Goal: Use online tool/utility: Use online tool/utility

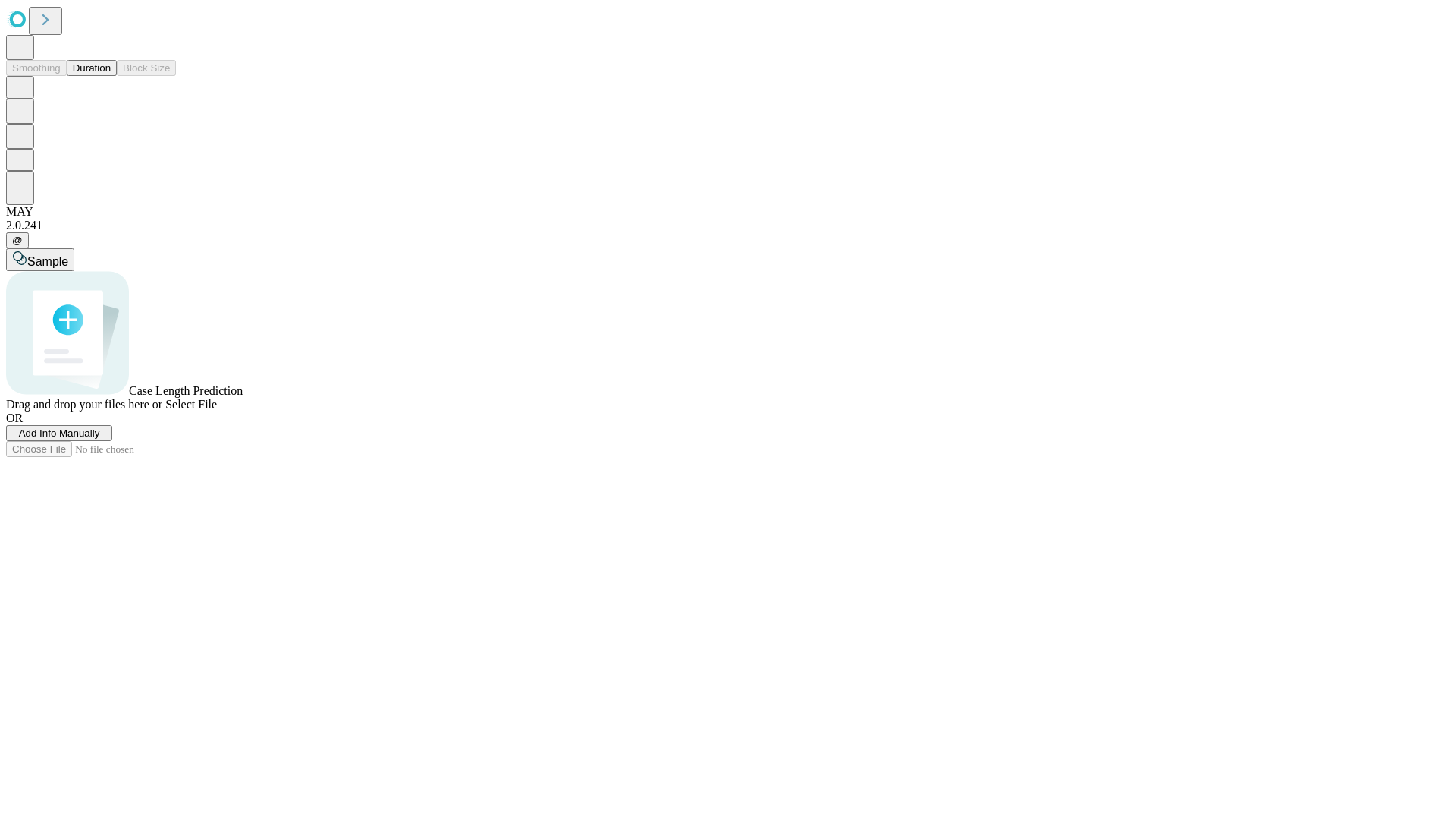
click at [111, 76] on button "Duration" at bounding box center [92, 68] width 50 height 16
click at [100, 438] on span "Add Info Manually" at bounding box center [59, 433] width 81 height 11
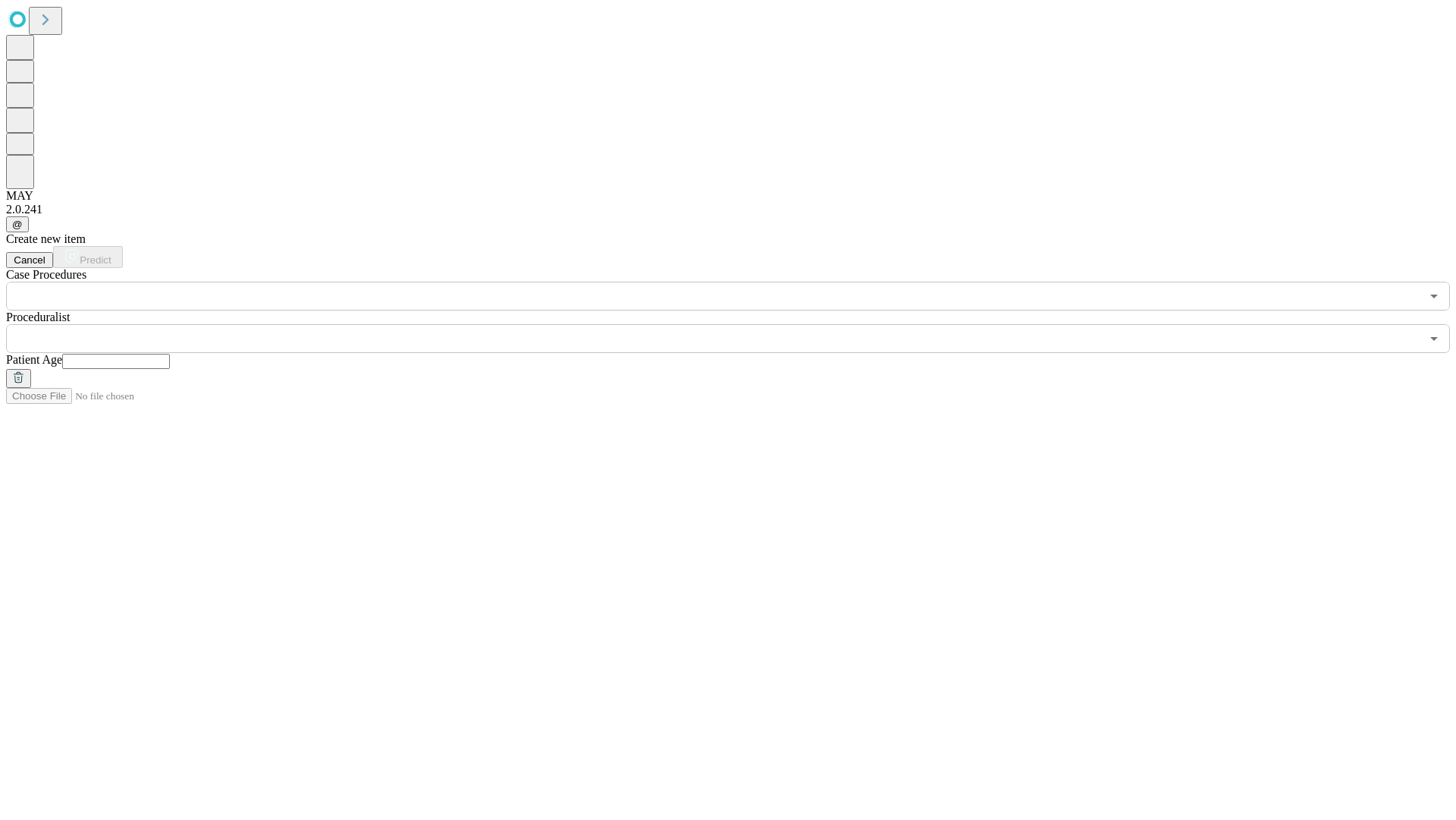
click at [170, 353] on input "text" at bounding box center [116, 361] width 108 height 15
type input "*"
click at [739, 324] on input "text" at bounding box center [713, 339] width 1415 height 29
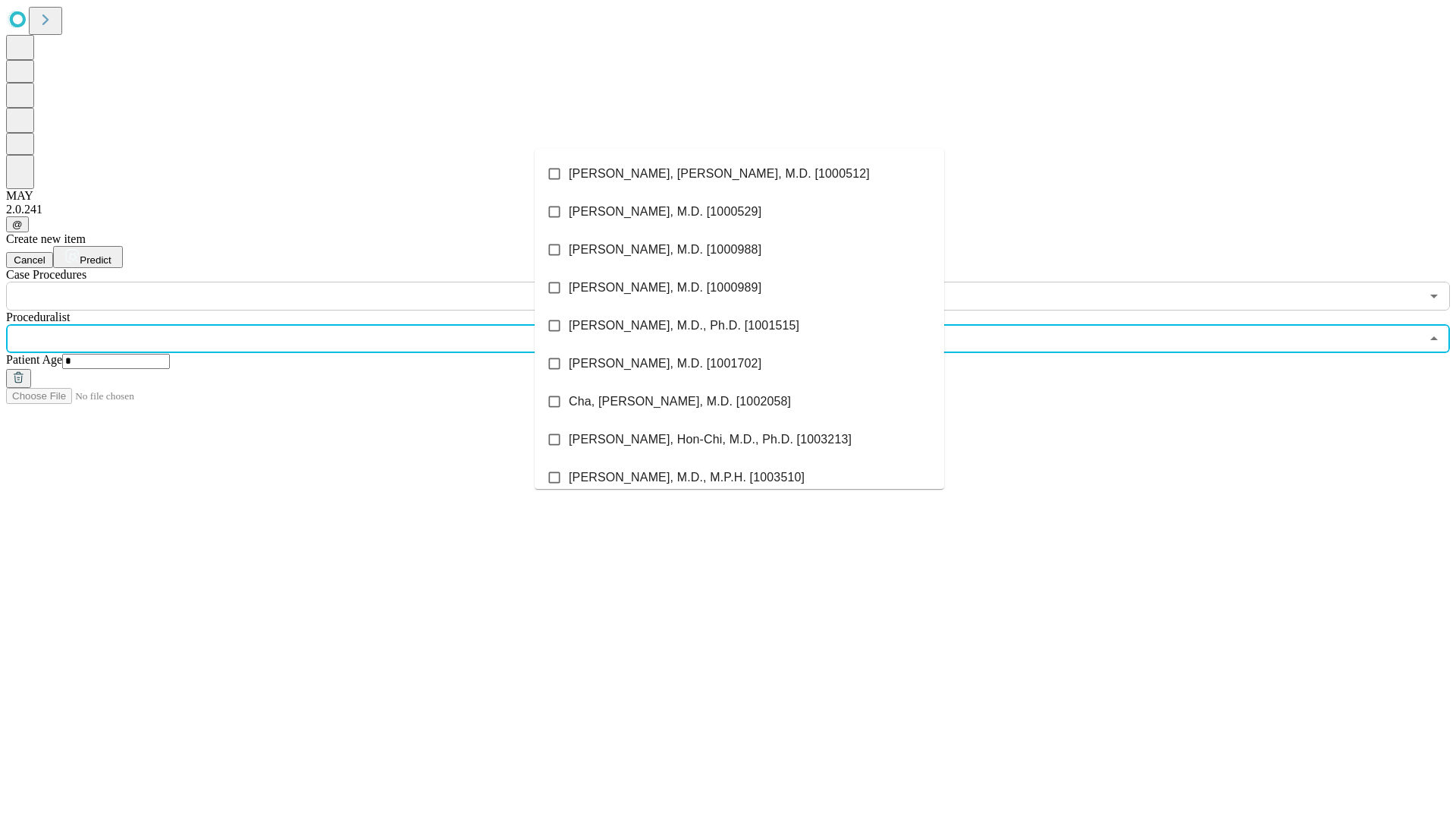
click at [739, 173] on li "[PERSON_NAME], [PERSON_NAME], M.D. [1000512]" at bounding box center [739, 173] width 410 height 38
click at [318, 282] on input "text" at bounding box center [713, 297] width 1415 height 29
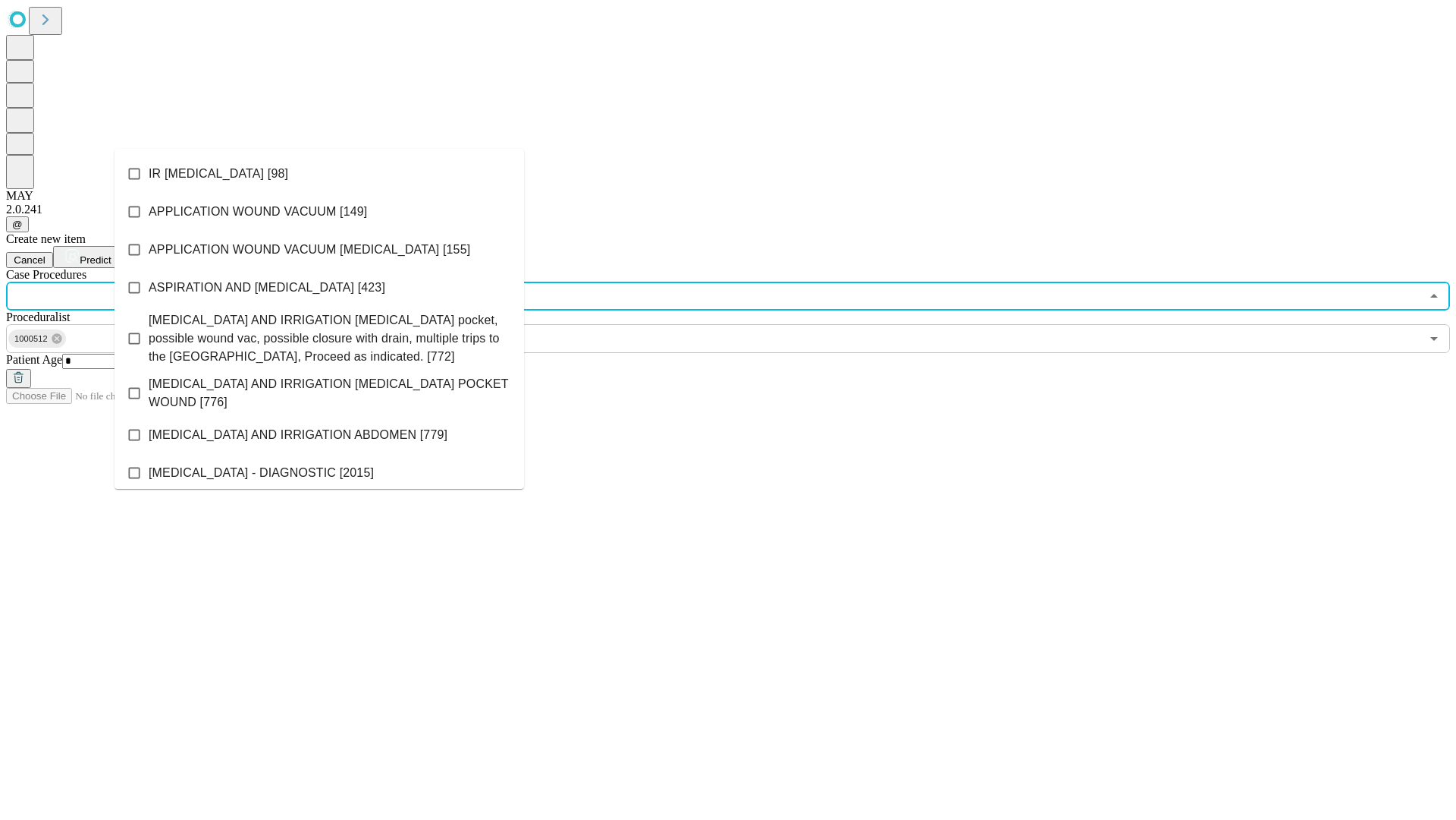
click at [319, 173] on li "IR [MEDICAL_DATA] [98]" at bounding box center [319, 173] width 410 height 38
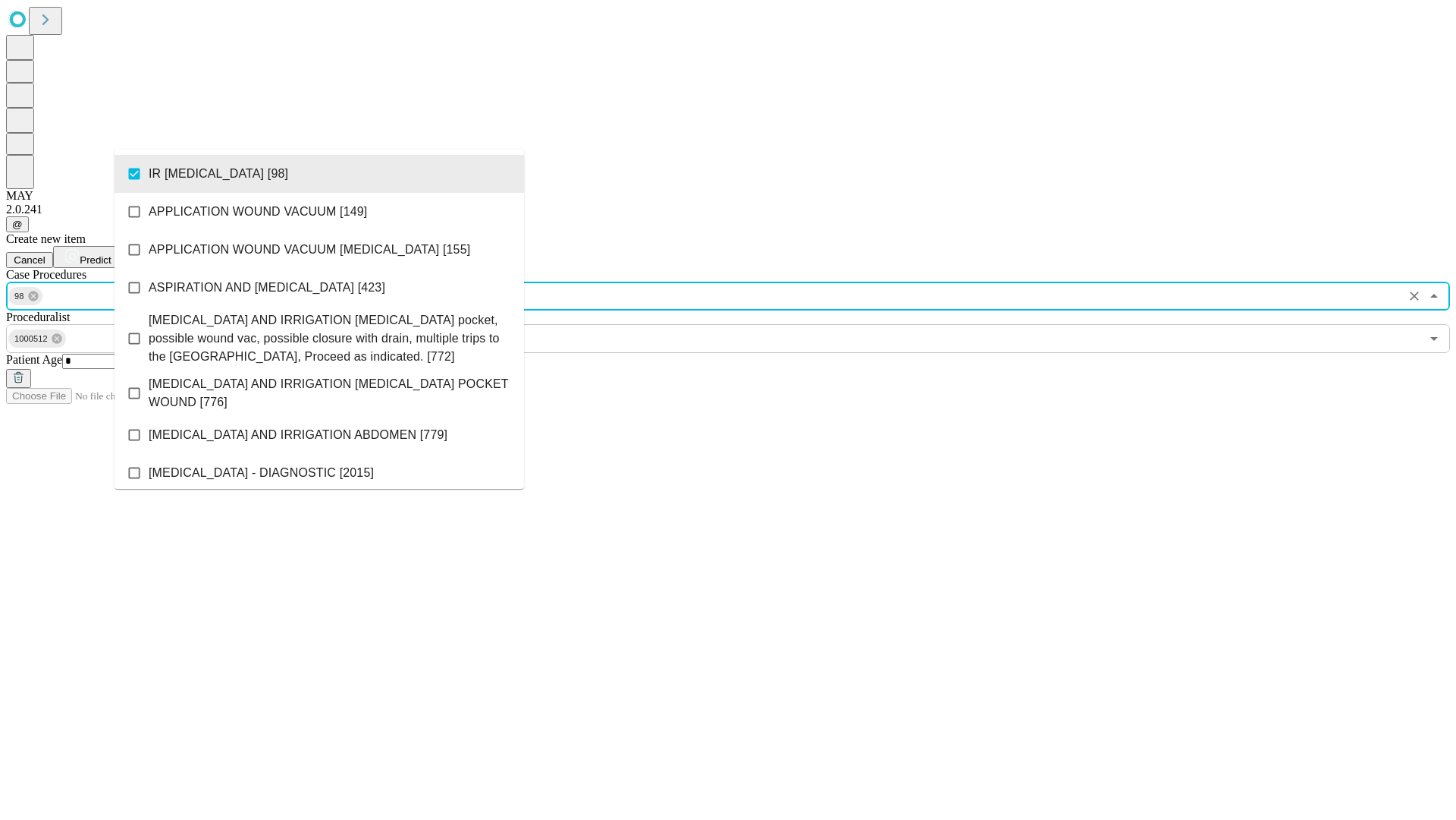
click at [111, 254] on span "Predict" at bounding box center [95, 260] width 31 height 11
